Goal: Information Seeking & Learning: Learn about a topic

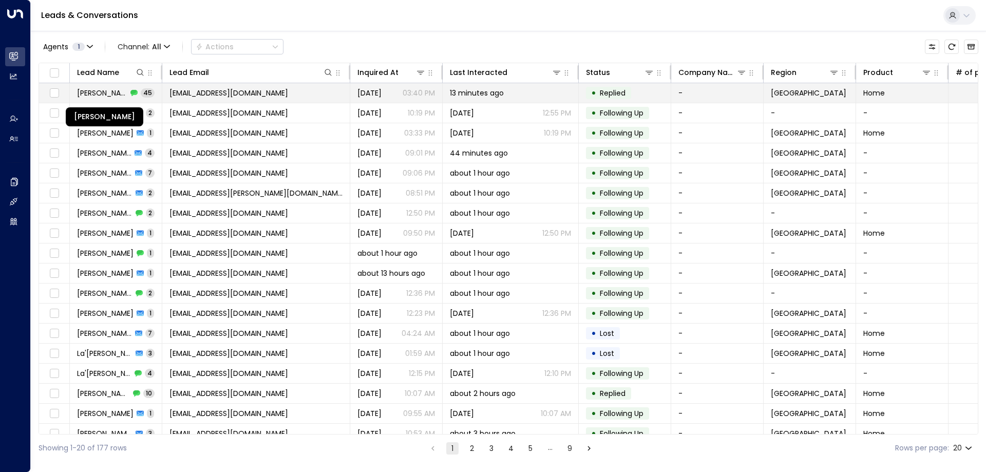
click at [121, 96] on span "[PERSON_NAME]" at bounding box center [102, 93] width 50 height 10
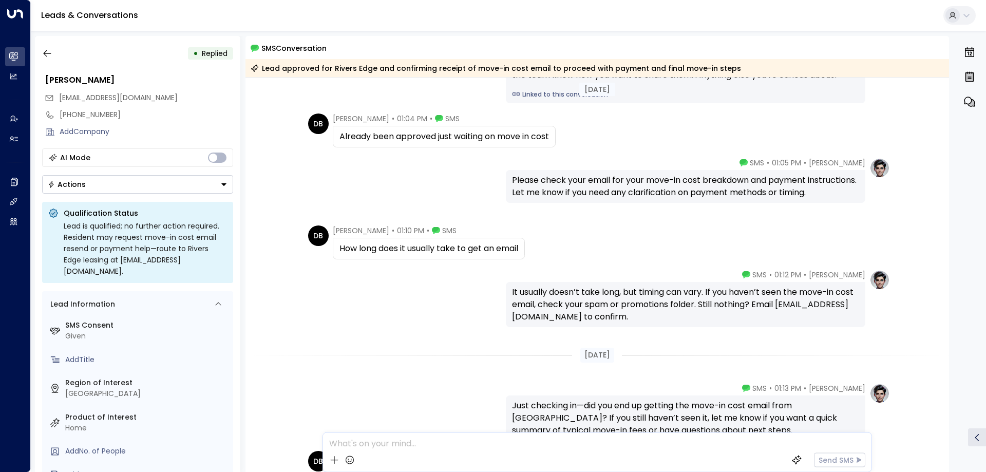
scroll to position [8752, 0]
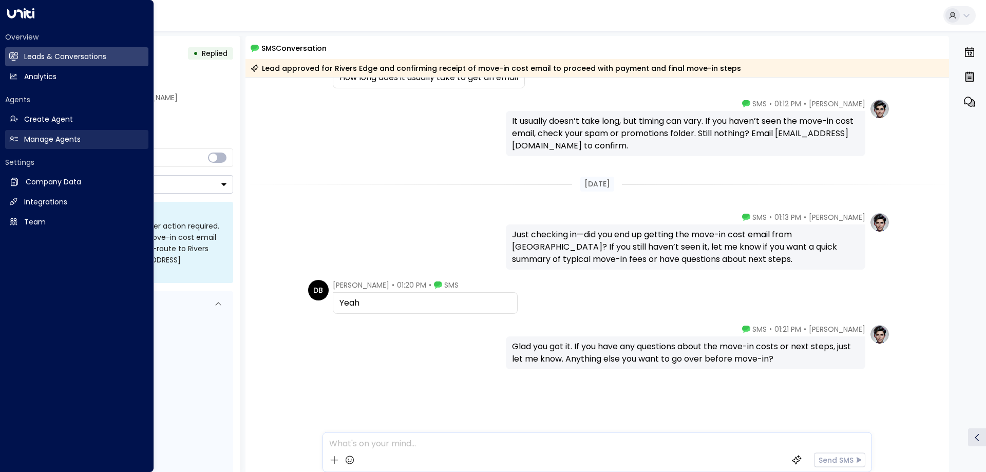
click at [33, 133] on link "Manage Agents Manage Agents" at bounding box center [76, 139] width 143 height 19
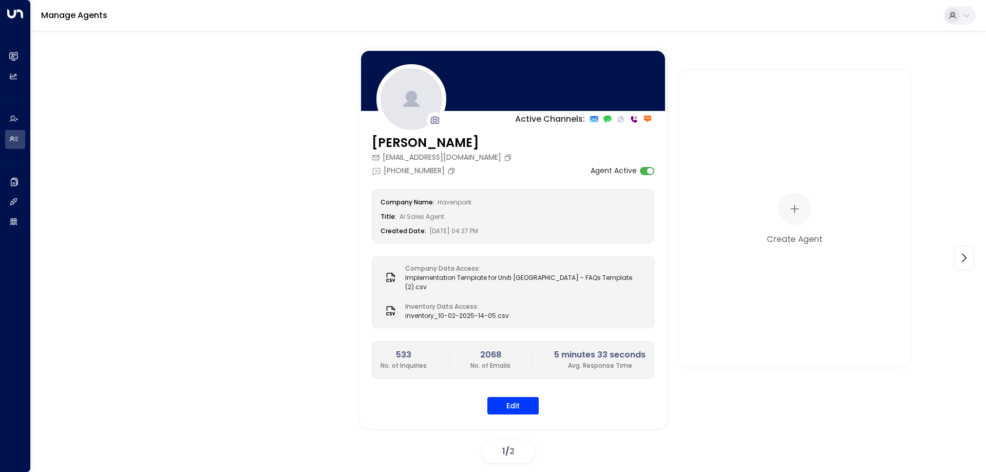
click at [189, 333] on div "Active Channels: [PERSON_NAME] [PERSON_NAME][EMAIL_ADDRESS][DOMAIN_NAME] [PHONE…" at bounding box center [508, 258] width 904 height 418
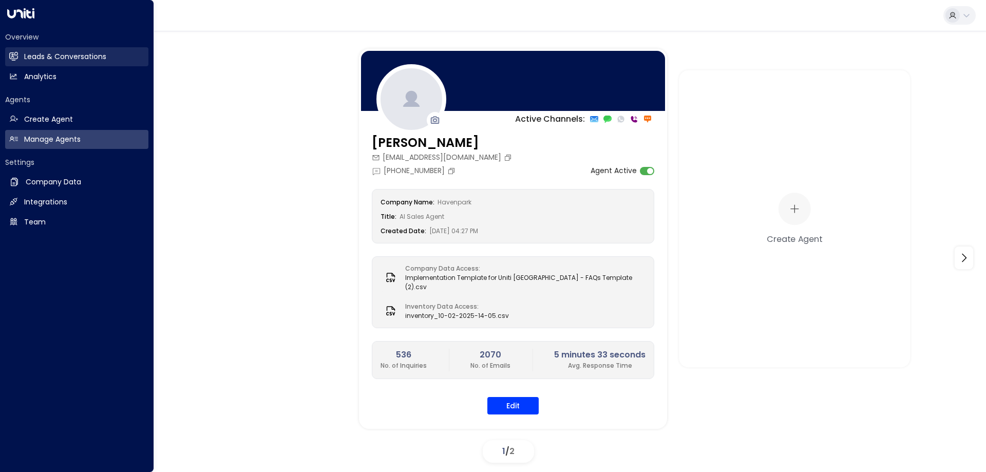
click at [53, 52] on h2 "Leads & Conversations" at bounding box center [65, 56] width 82 height 11
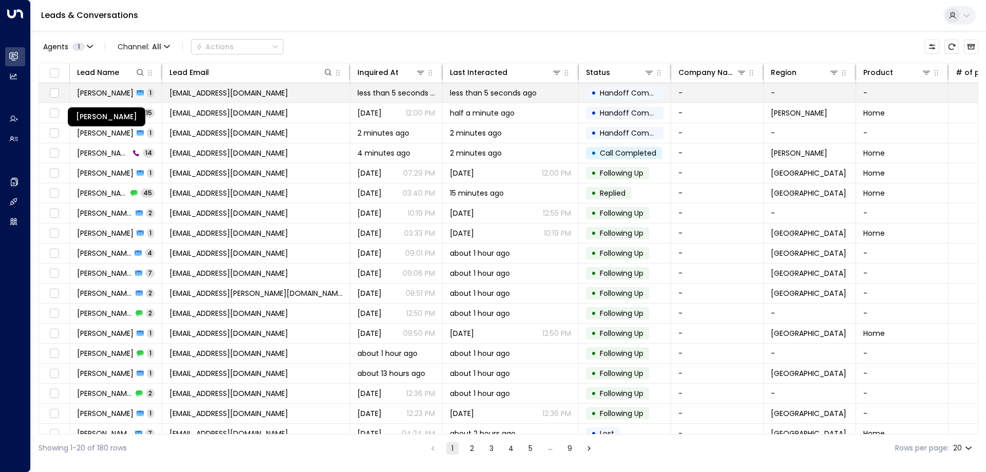
click at [111, 93] on span "[PERSON_NAME]" at bounding box center [105, 93] width 56 height 10
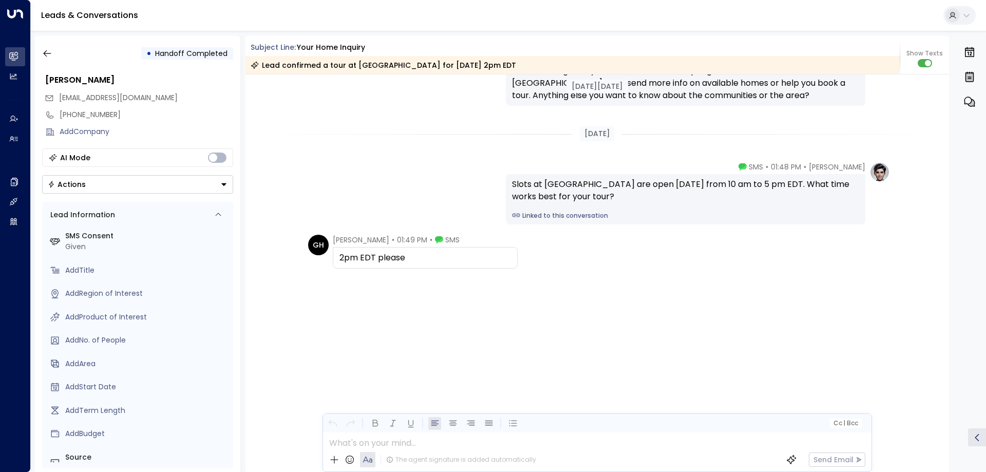
scroll to position [1230, 0]
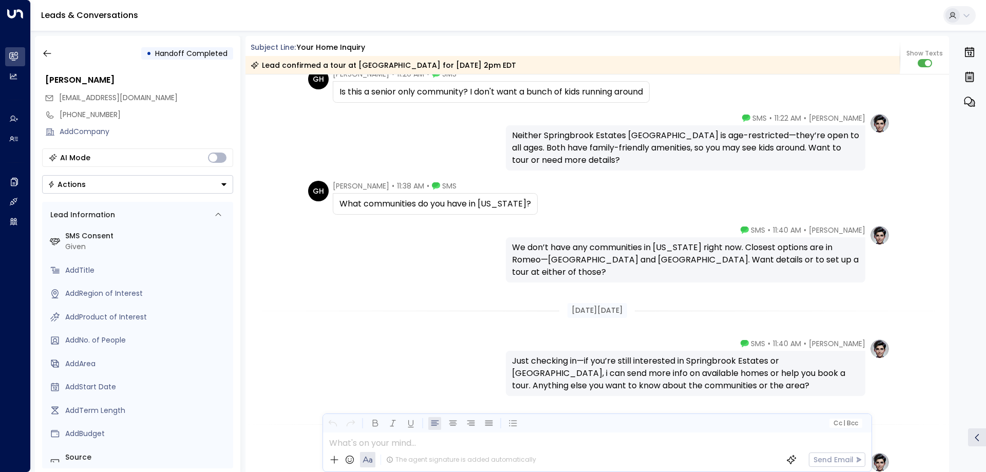
drag, startPoint x: 949, startPoint y: 337, endPoint x: 946, endPoint y: 98, distance: 239.3
click at [946, 98] on div "• Handoff Completed [PERSON_NAME] [EMAIL_ADDRESS][DOMAIN_NAME] [PHONE_NUMBER] A…" at bounding box center [510, 254] width 951 height 436
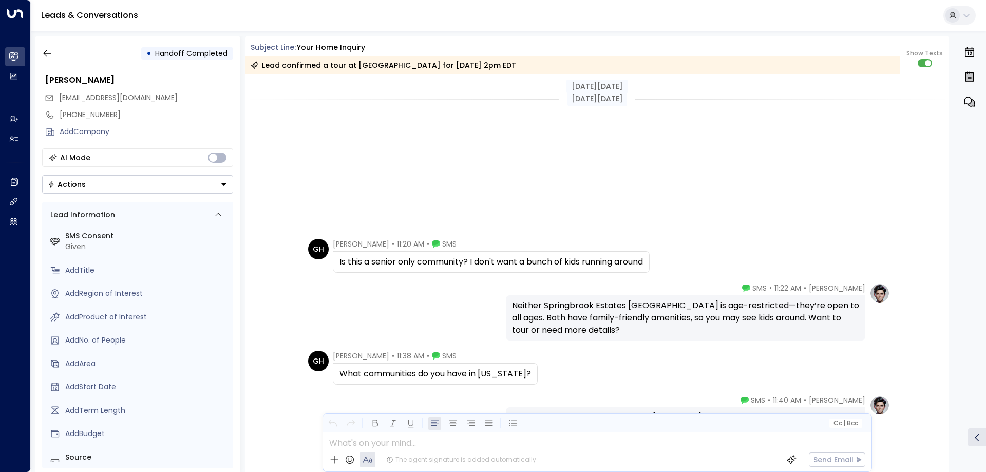
scroll to position [1183, 0]
